Goal: Task Accomplishment & Management: Manage account settings

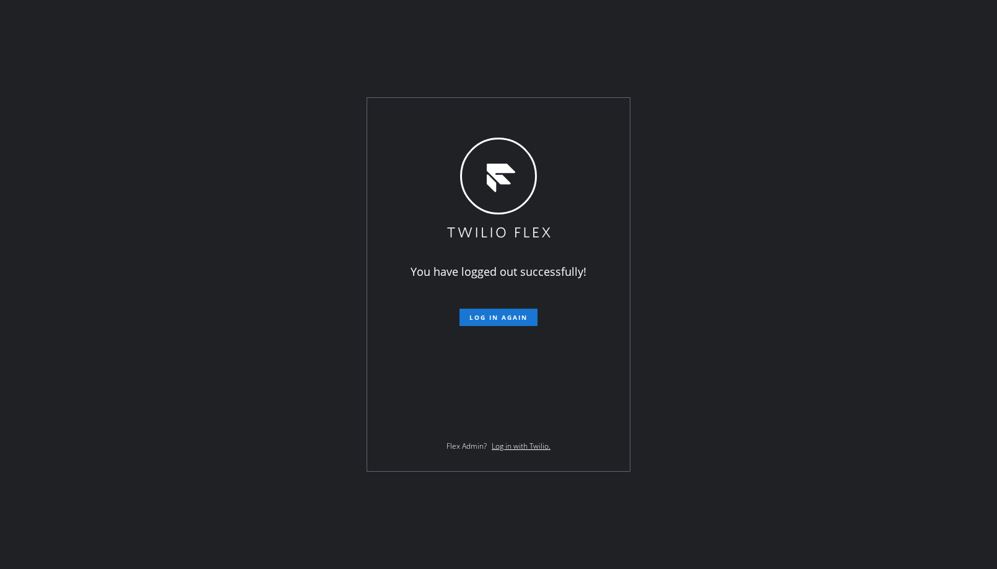
drag, startPoint x: 507, startPoint y: 316, endPoint x: 462, endPoint y: 268, distance: 65.7
click at [507, 316] on span "Log in again" at bounding box center [499, 317] width 58 height 9
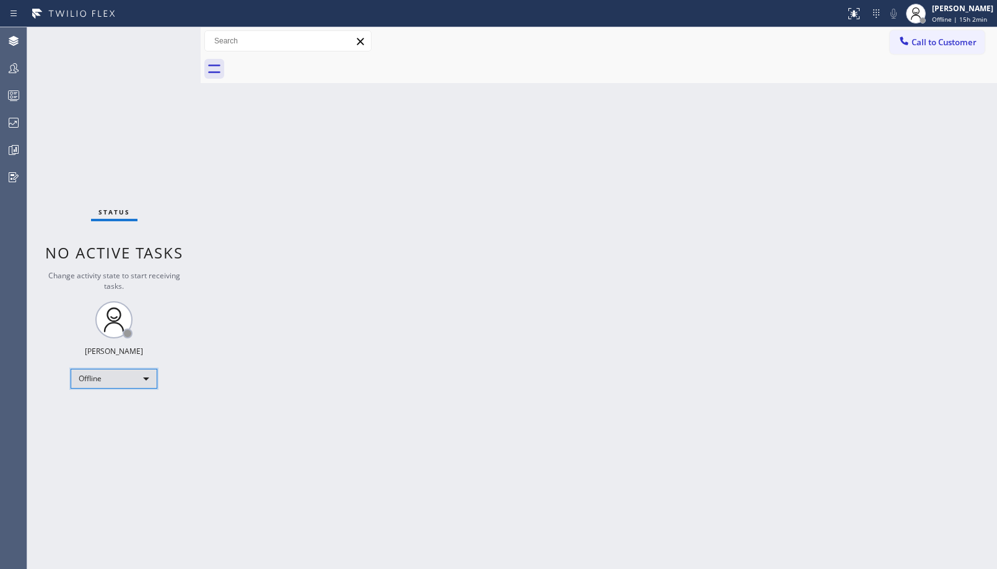
click at [105, 379] on div "Offline" at bounding box center [114, 379] width 87 height 20
click at [97, 427] on li "Unavailable" at bounding box center [113, 426] width 84 height 15
click at [7, 68] on icon at bounding box center [13, 68] width 15 height 15
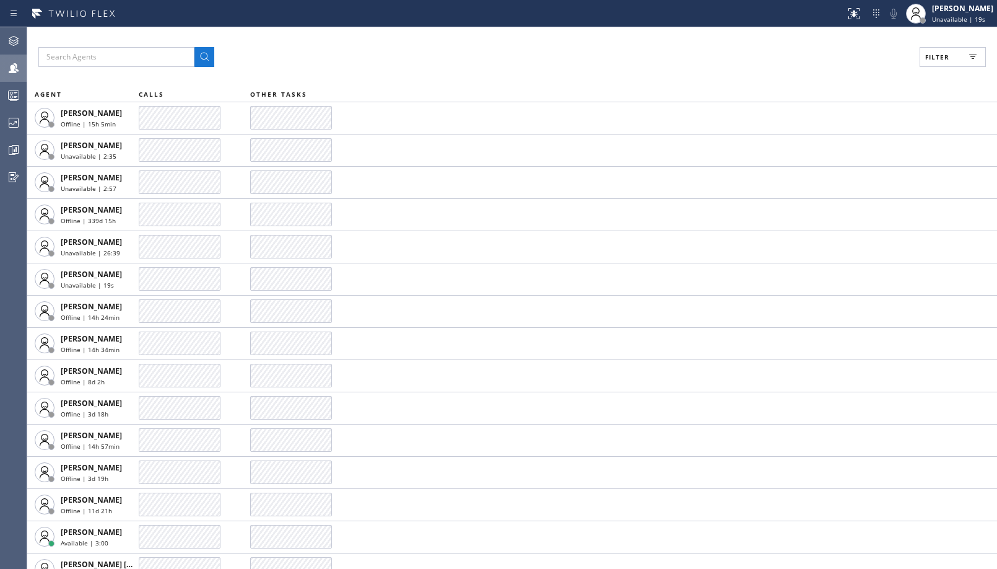
click at [931, 56] on span "Filter" at bounding box center [937, 57] width 24 height 9
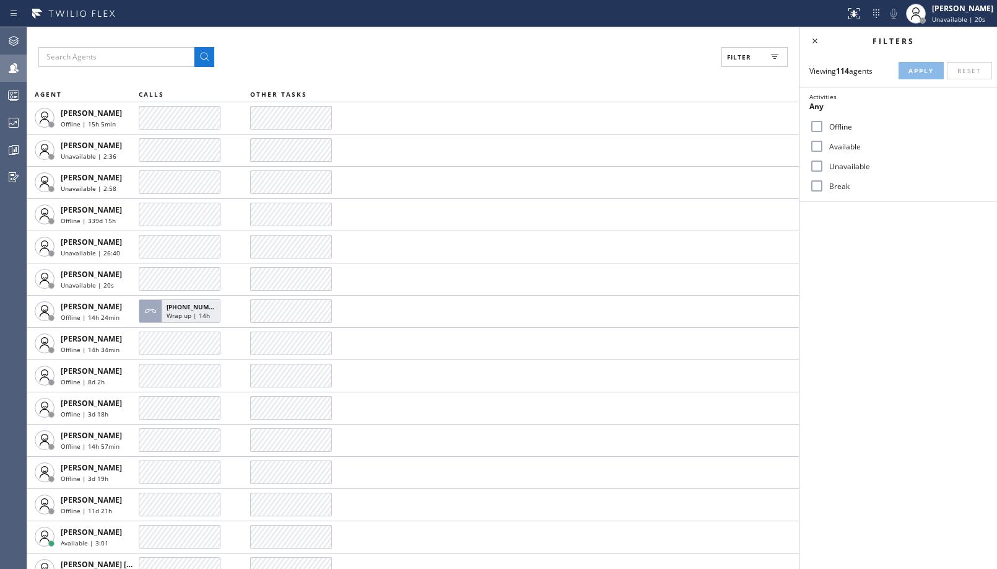
click at [838, 170] on label "Unavailable" at bounding box center [906, 166] width 163 height 11
click at [825, 170] on input "Unavailable" at bounding box center [817, 166] width 15 height 15
checkbox input "true"
click at [925, 75] on button "Apply" at bounding box center [921, 70] width 45 height 17
